Goal: Book appointment/travel/reservation

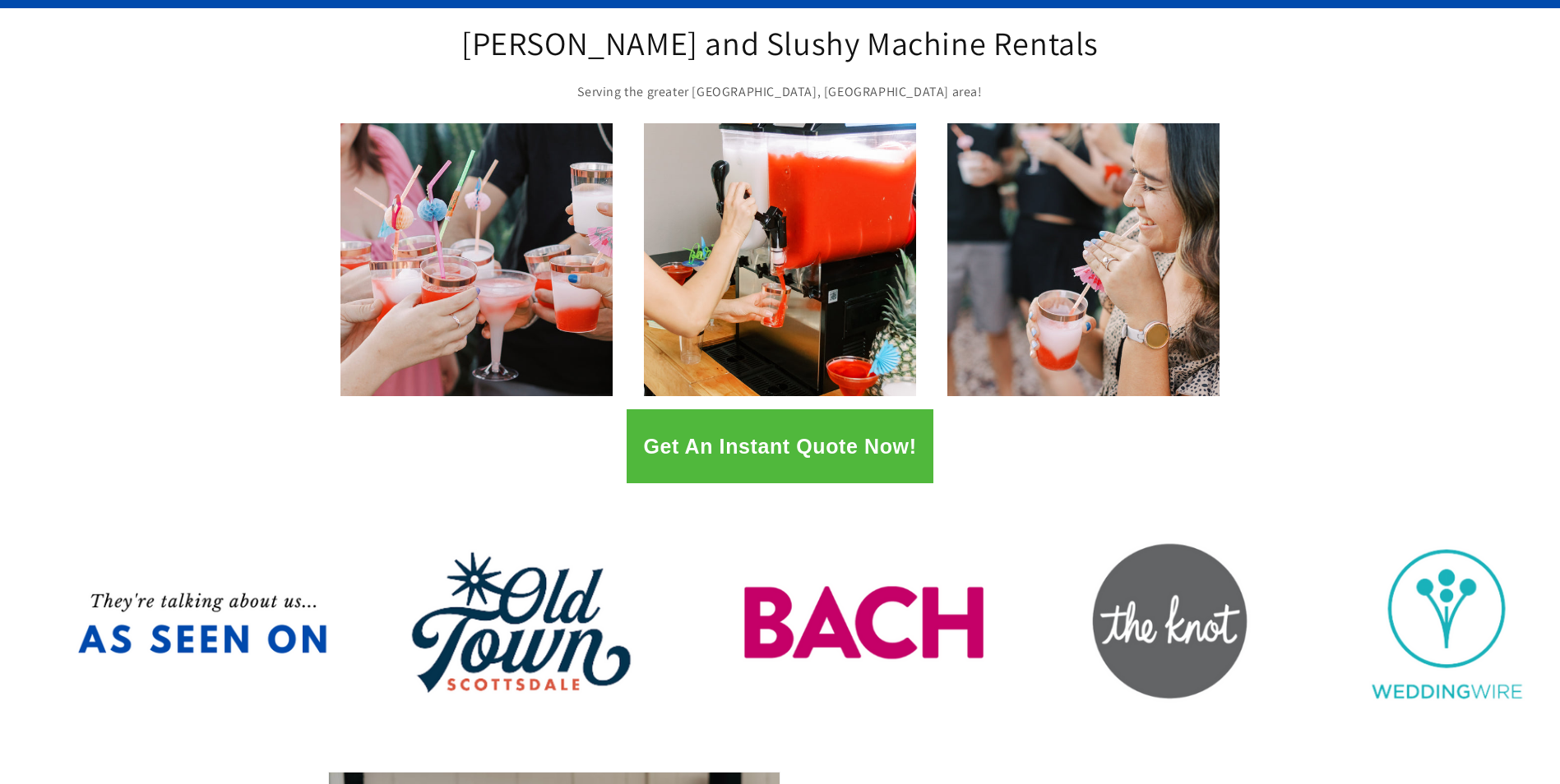
scroll to position [164, 0]
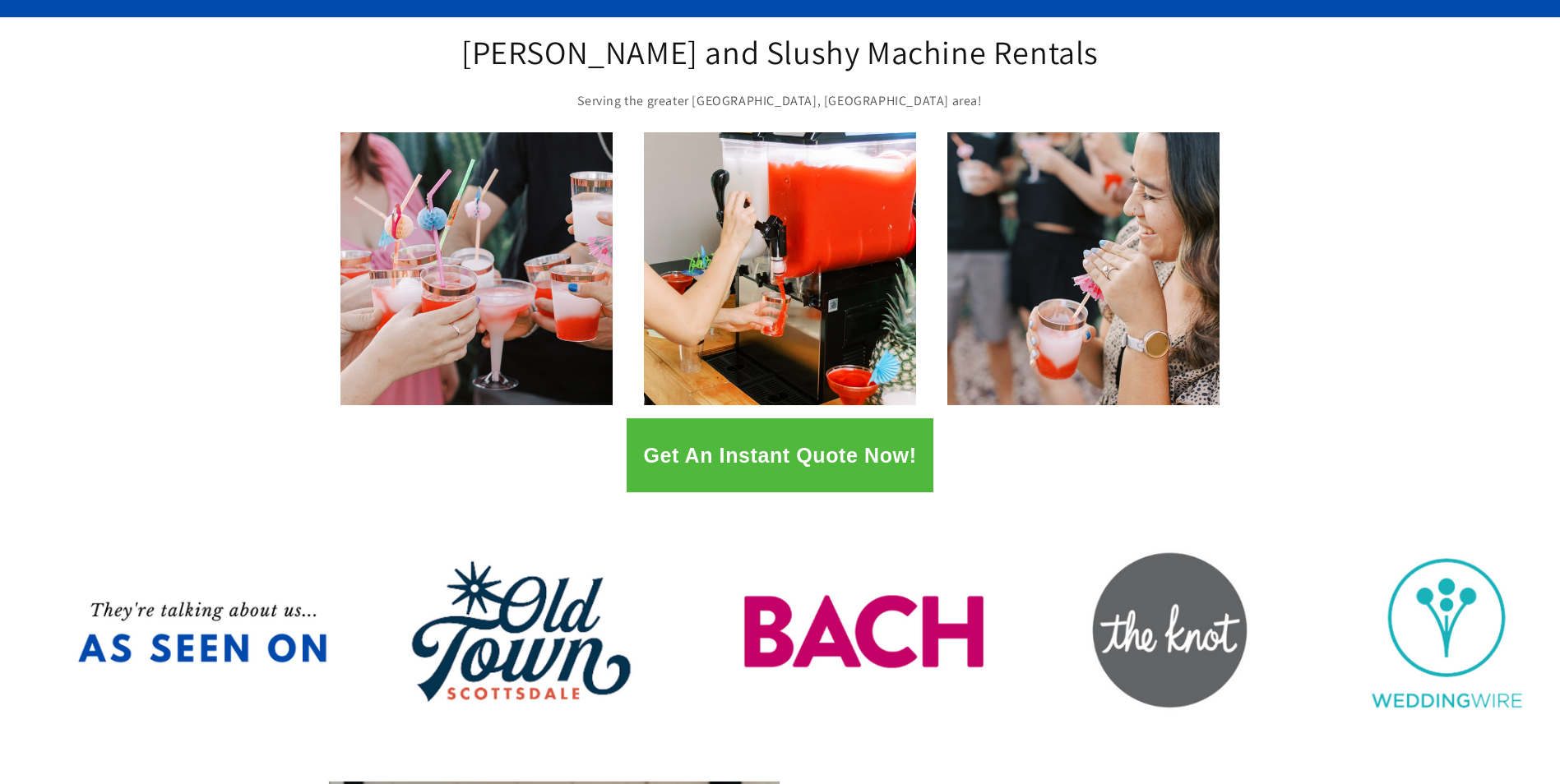
click at [809, 456] on button "Get An Instant Quote Now!" at bounding box center [779, 456] width 306 height 74
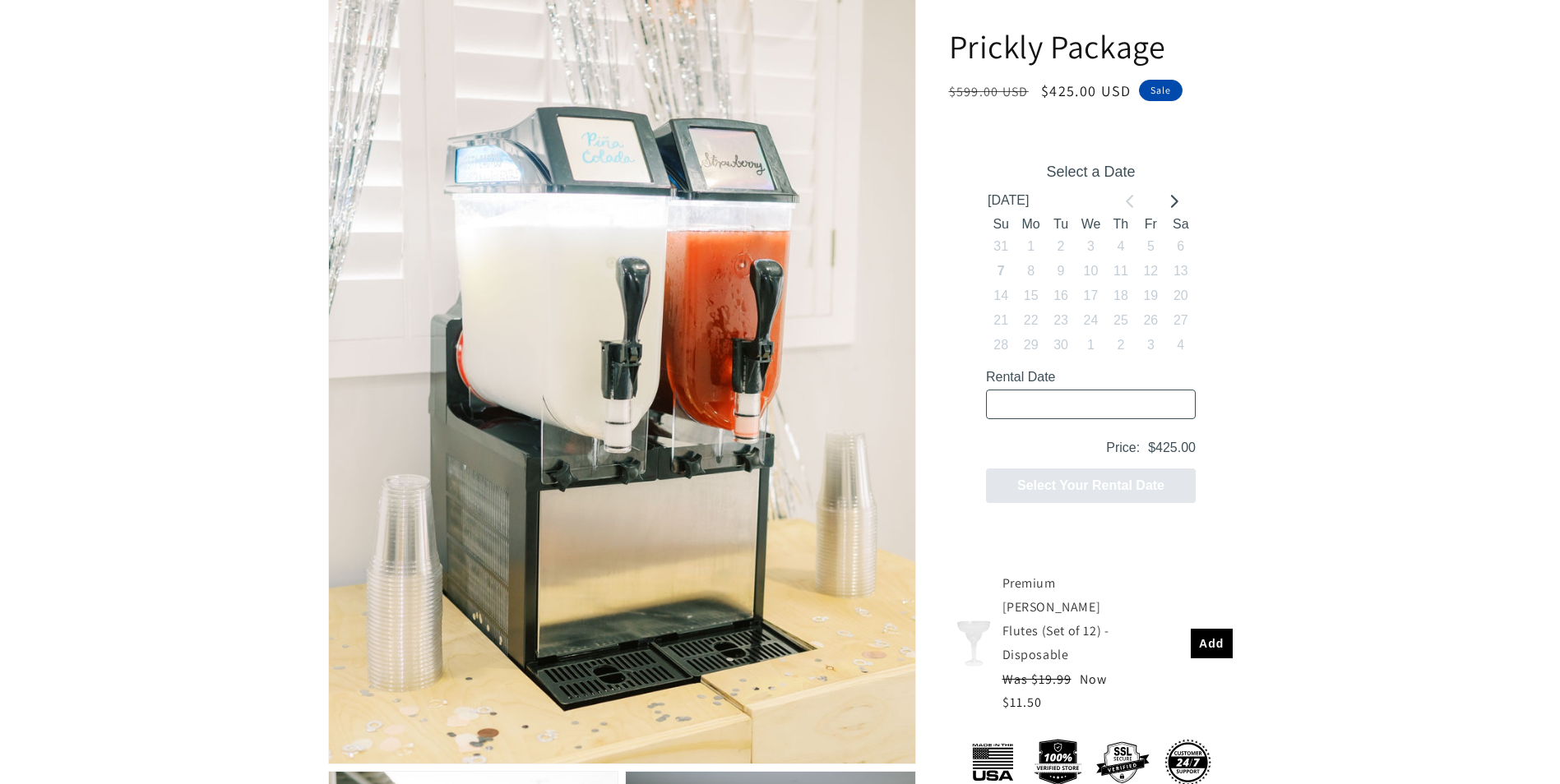
scroll to position [411, 0]
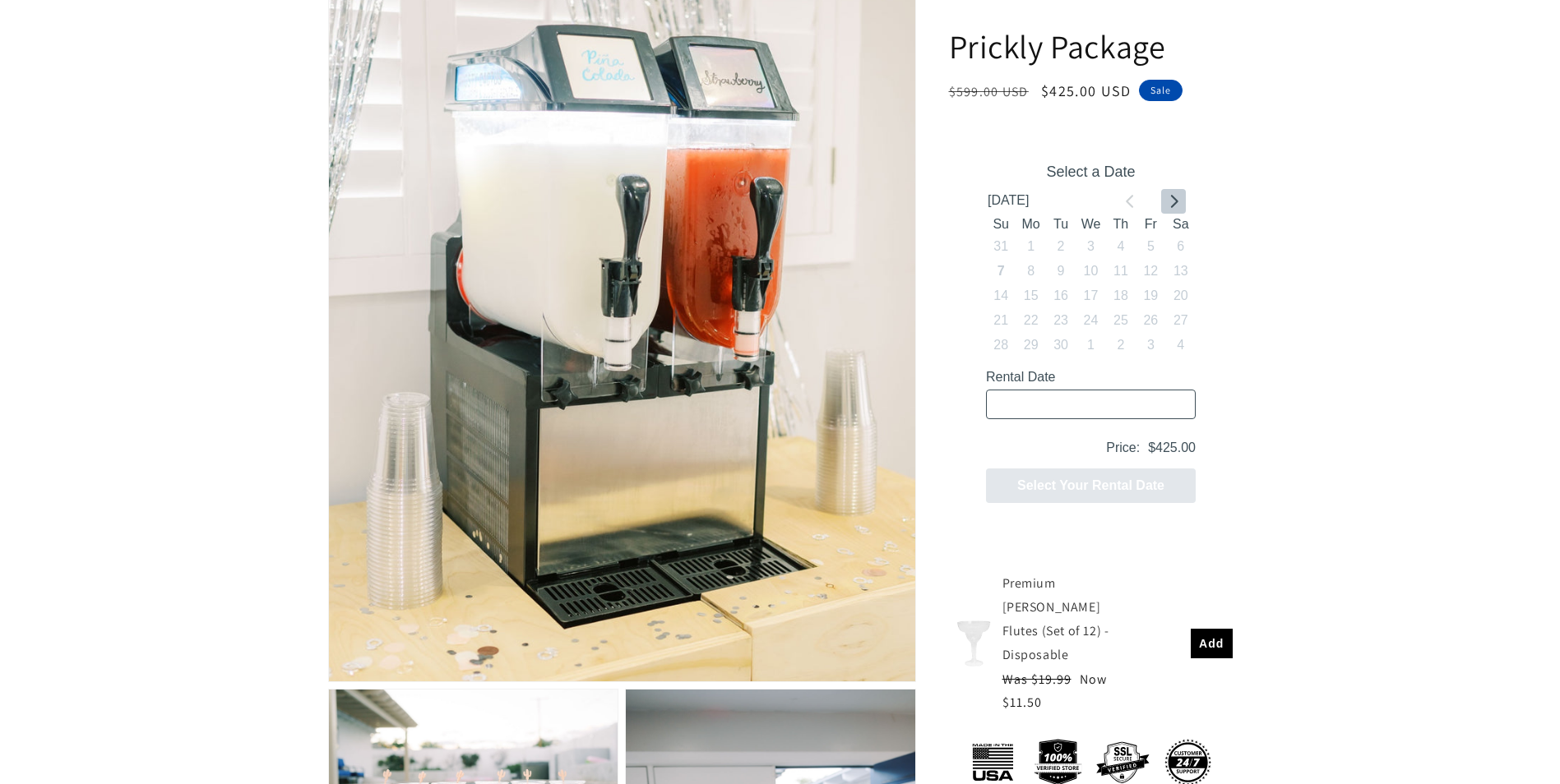
click at [1181, 199] on button "Go to next month" at bounding box center [1172, 201] width 25 height 25
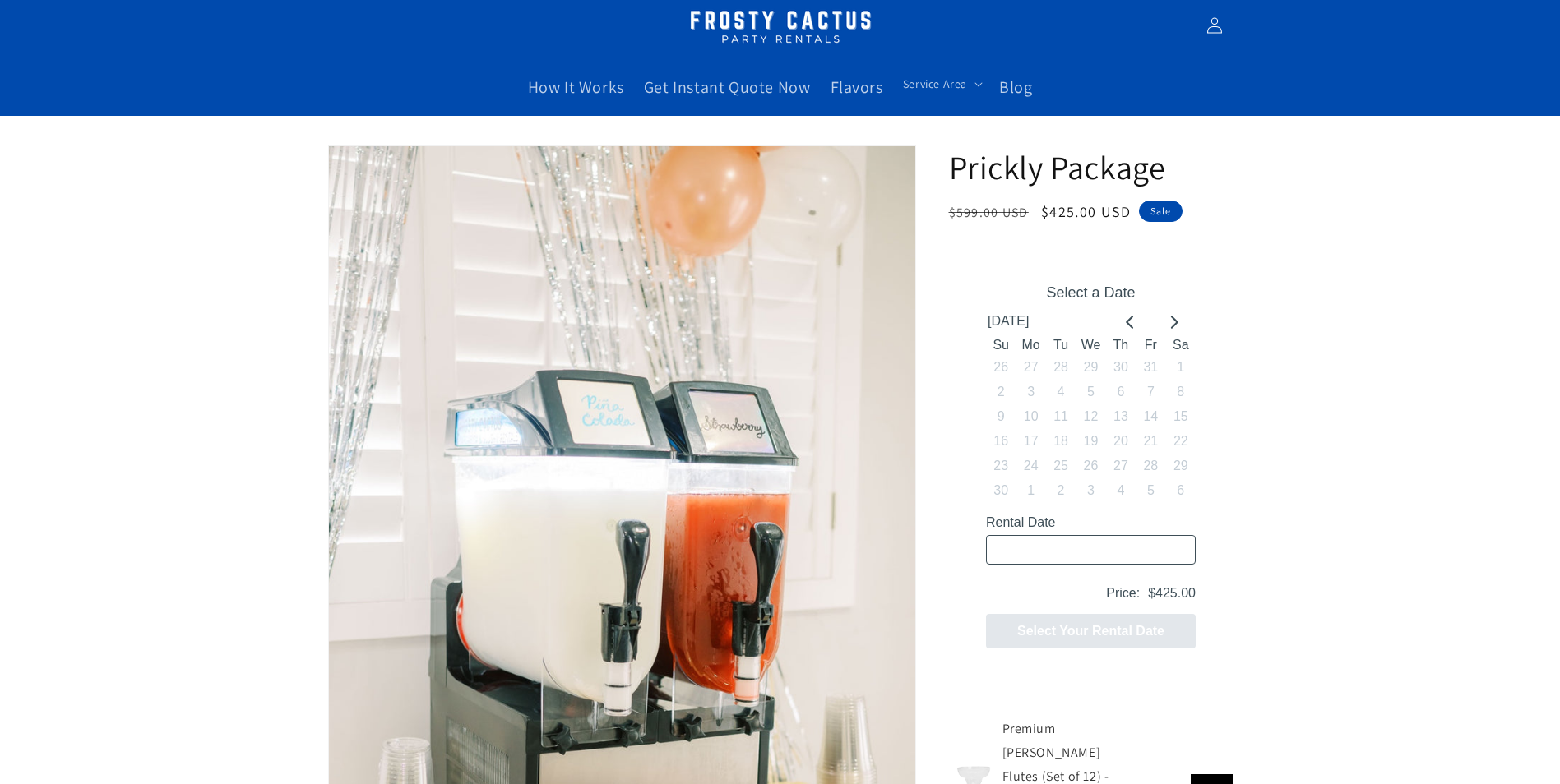
scroll to position [246, 0]
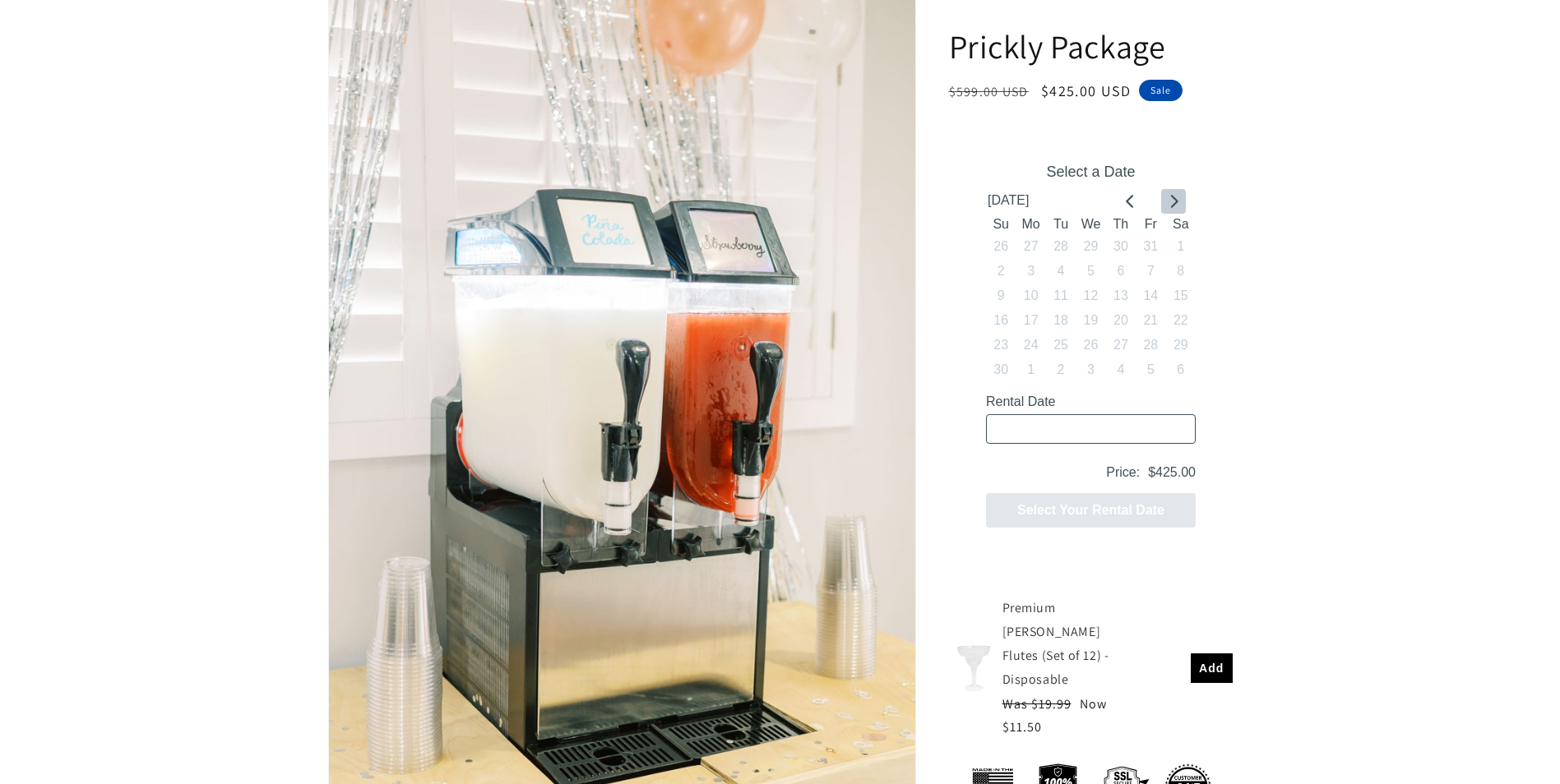
click at [1178, 202] on icon "Go to next month" at bounding box center [1172, 201] width 13 height 13
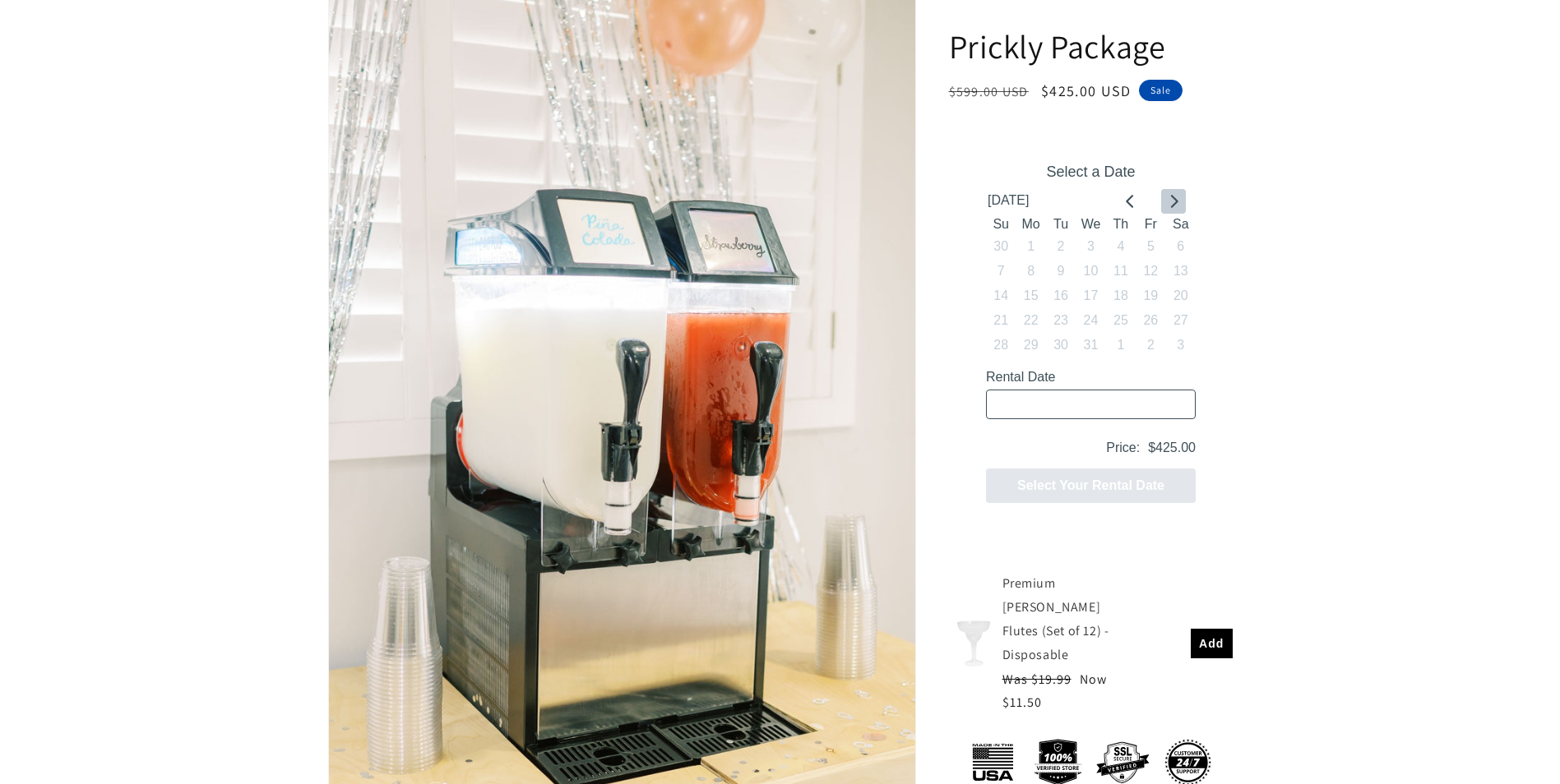
click at [1178, 202] on icon "Go to next month" at bounding box center [1172, 201] width 13 height 13
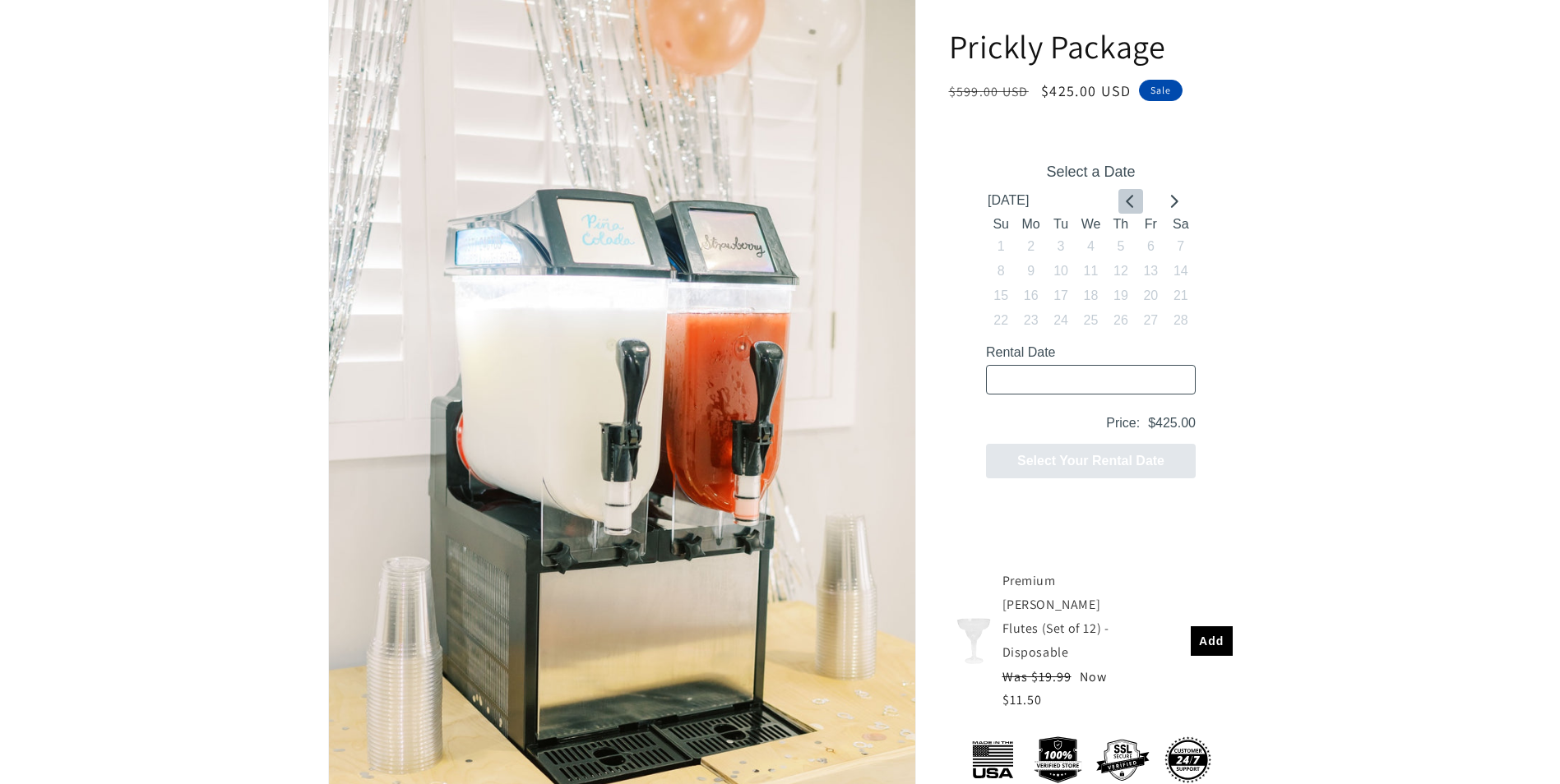
click at [1124, 199] on icon "Go to previous month" at bounding box center [1129, 201] width 13 height 13
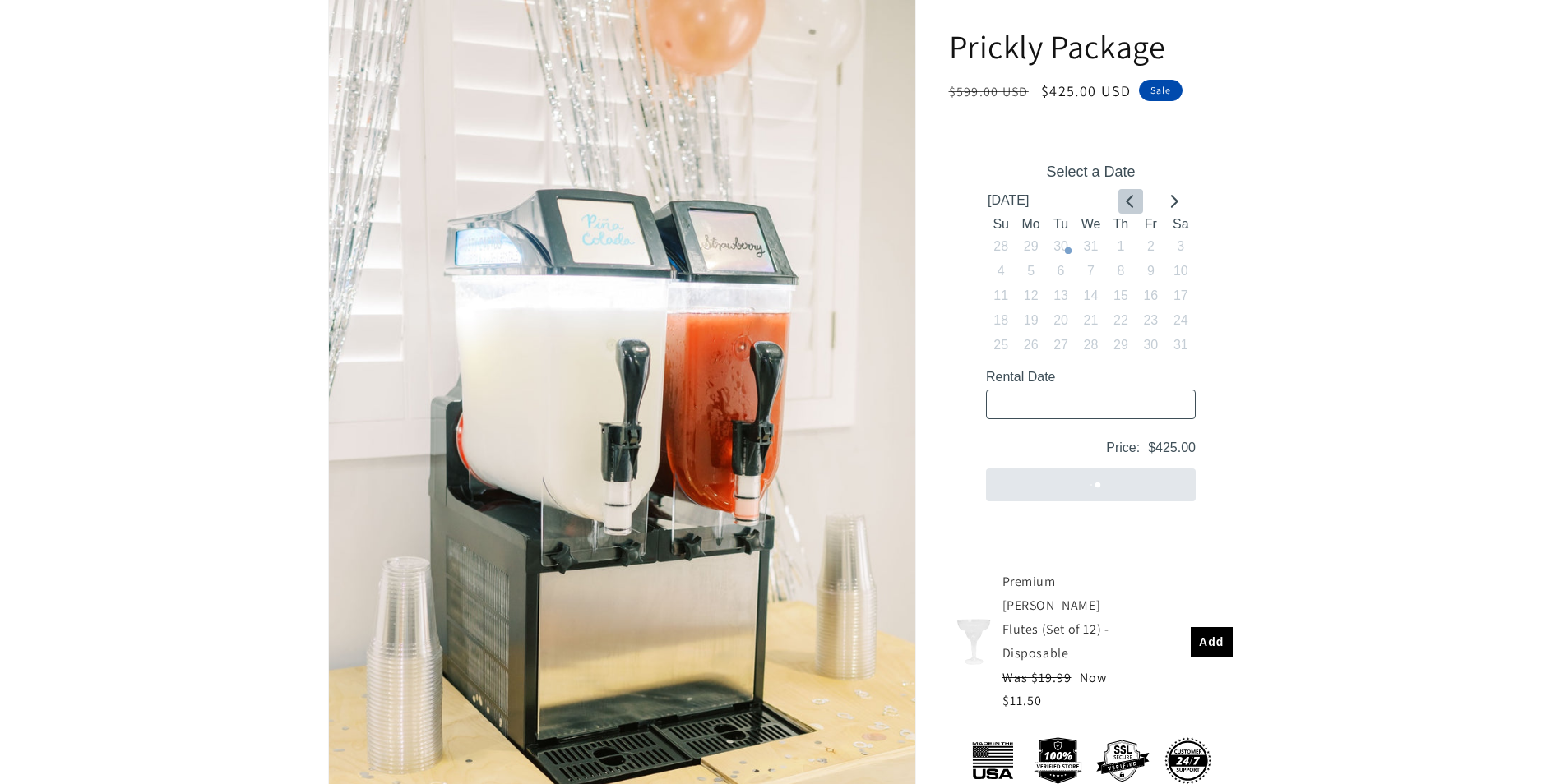
click at [1124, 199] on icon "Go to previous month" at bounding box center [1129, 201] width 13 height 13
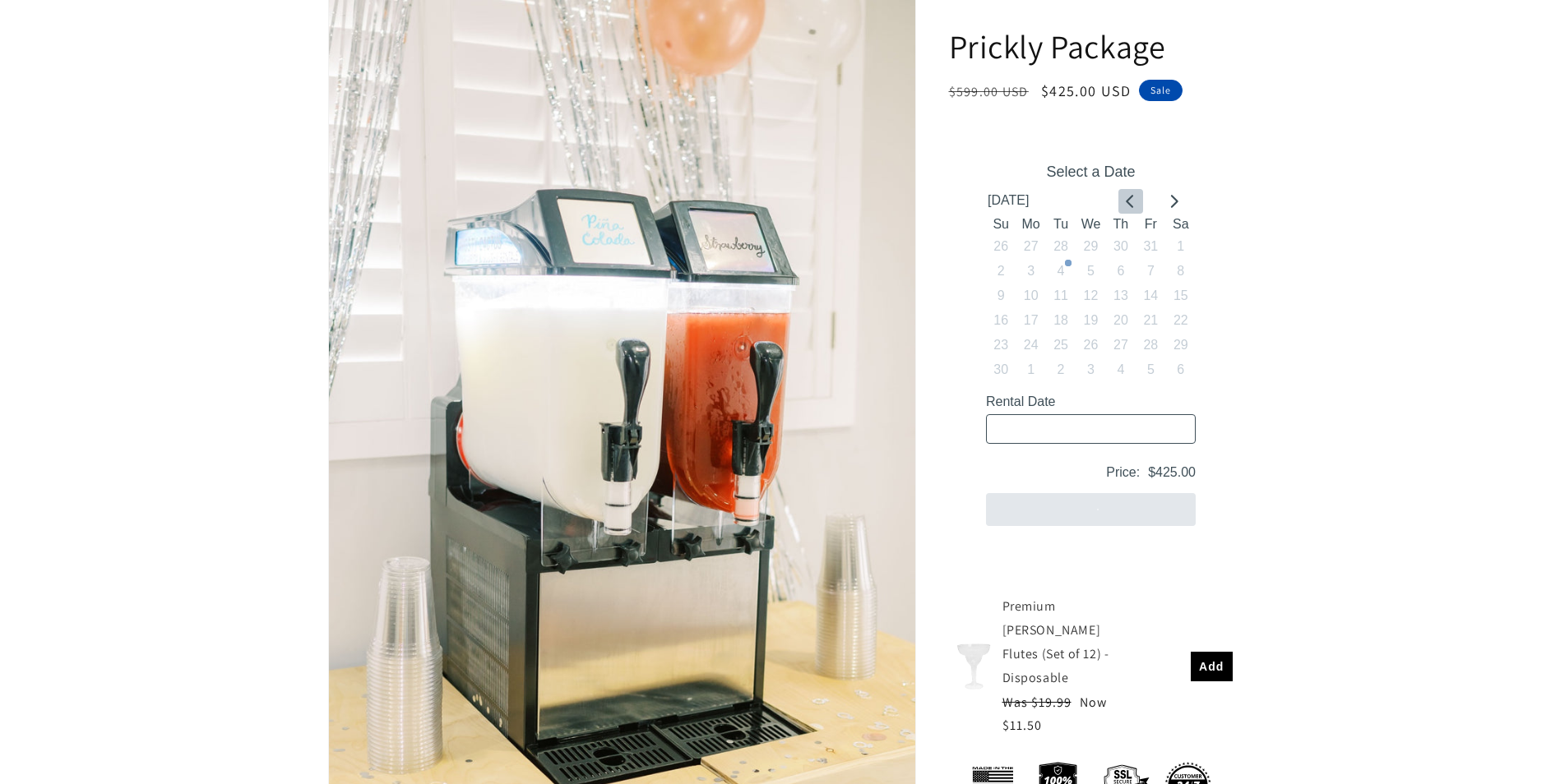
click at [1124, 199] on icon "Go to previous month" at bounding box center [1129, 201] width 13 height 13
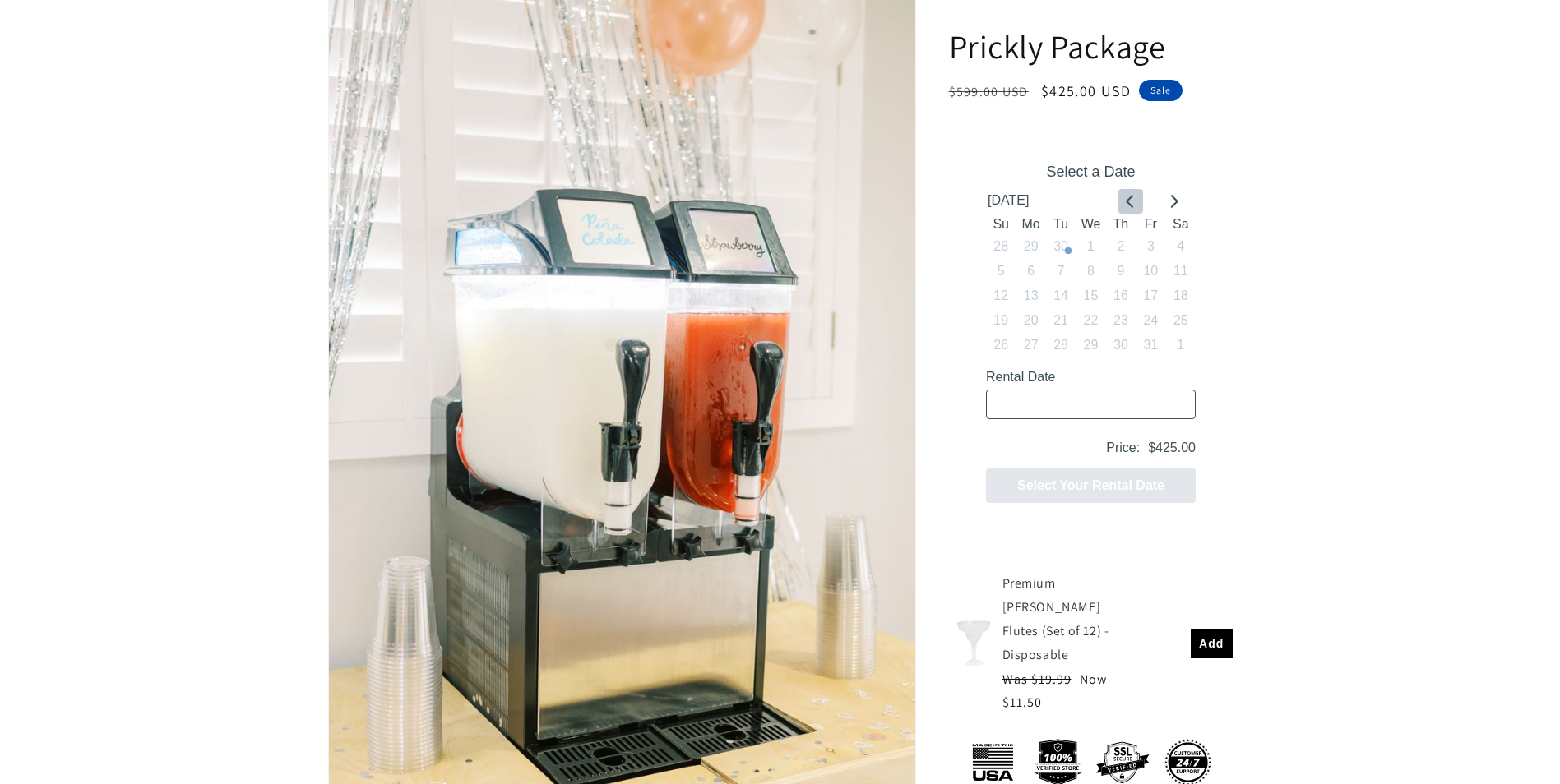
click at [1124, 199] on icon "Go to previous month" at bounding box center [1129, 201] width 13 height 13
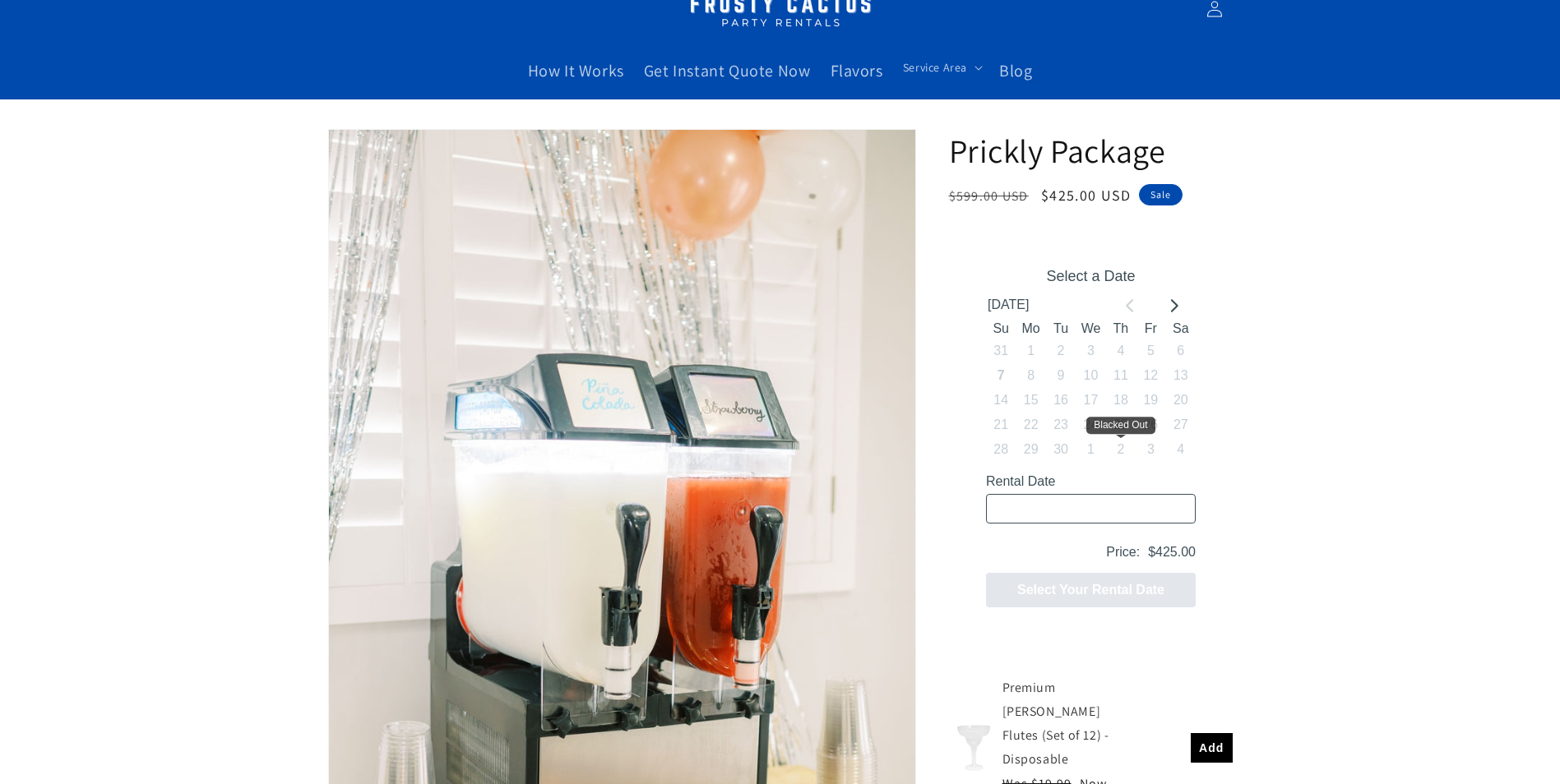
scroll to position [0, 0]
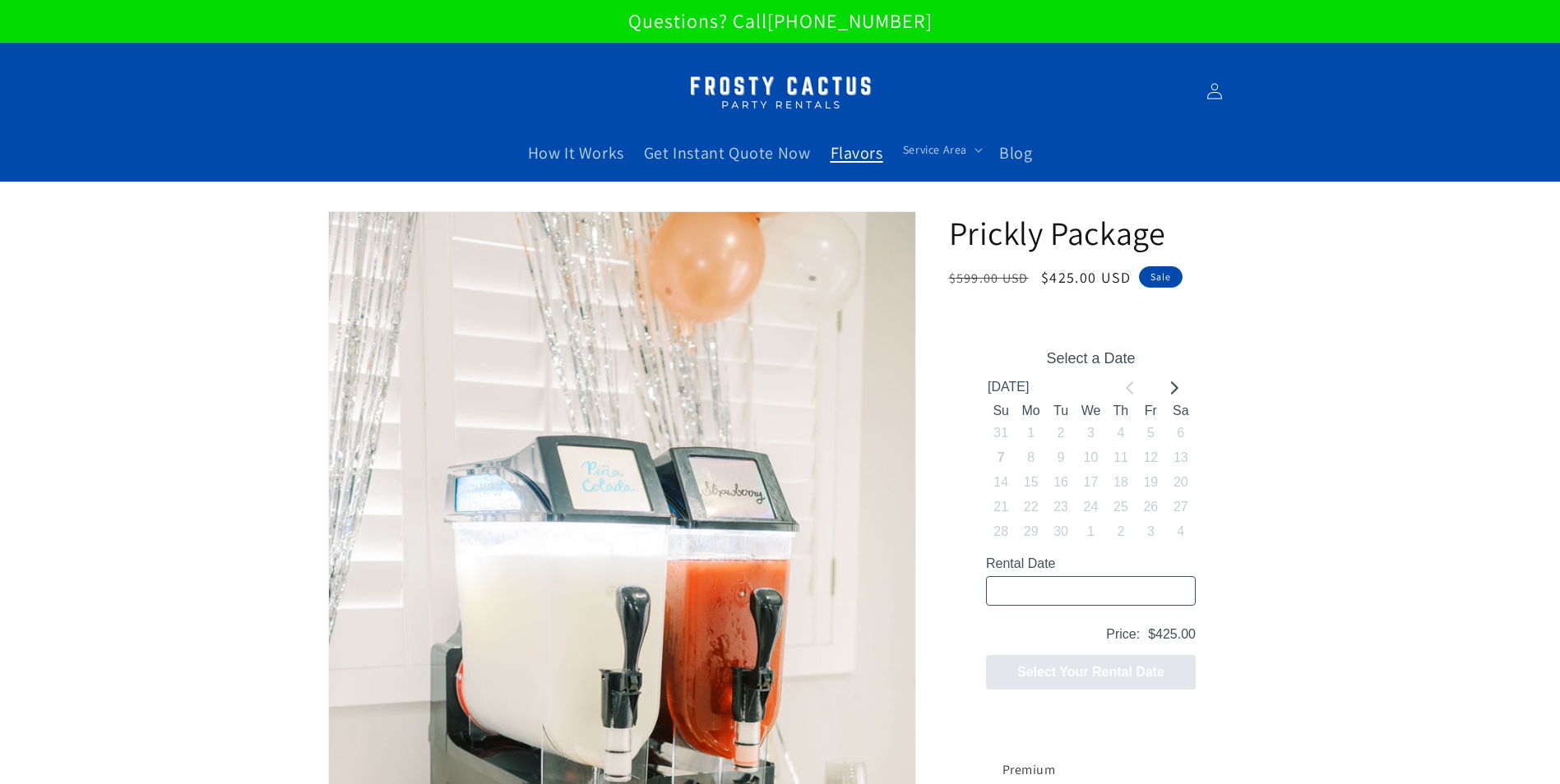
click at [875, 150] on span "Flavors" at bounding box center [856, 152] width 53 height 22
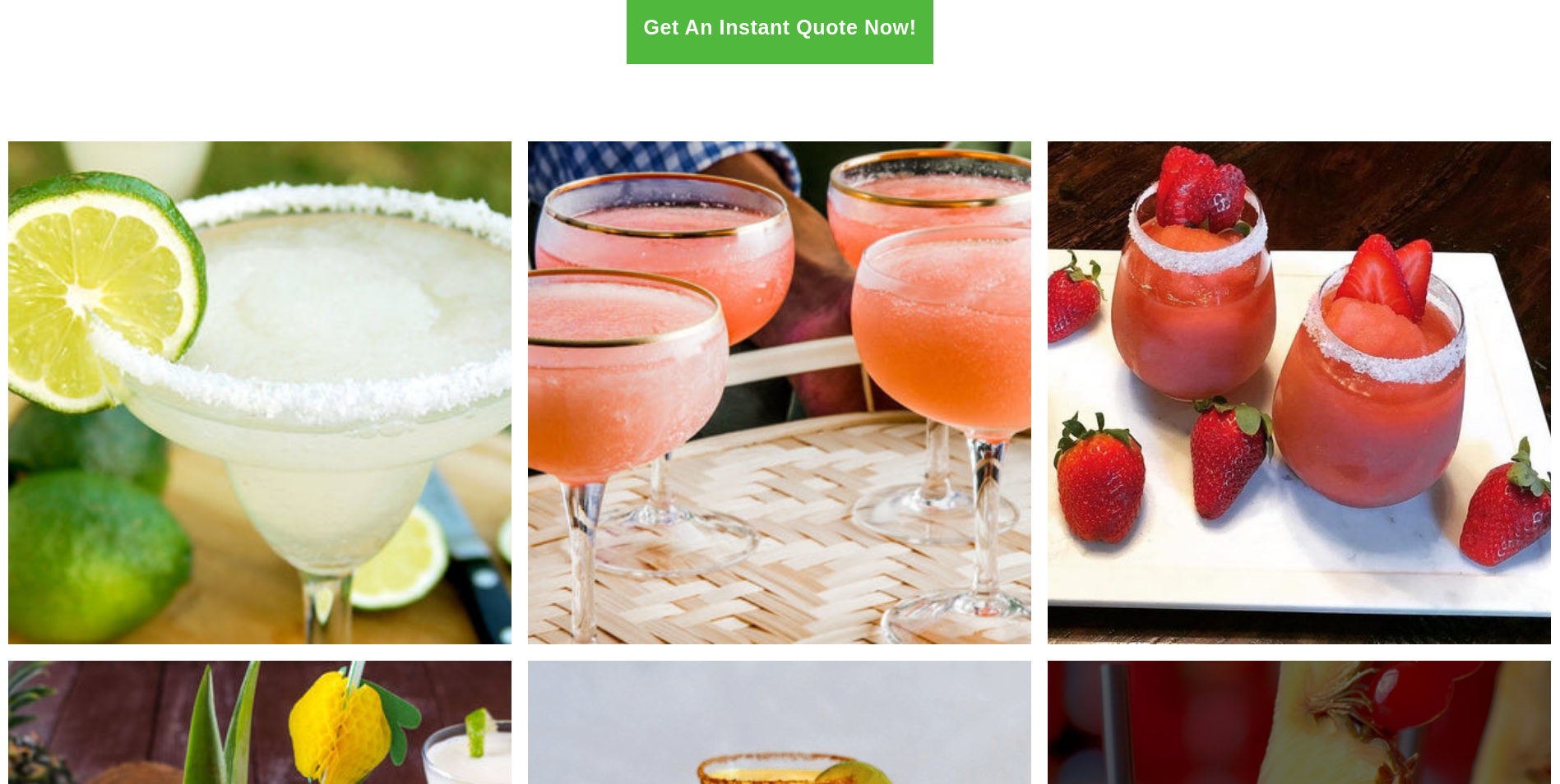
scroll to position [329, 0]
